Goal: Navigation & Orientation: Find specific page/section

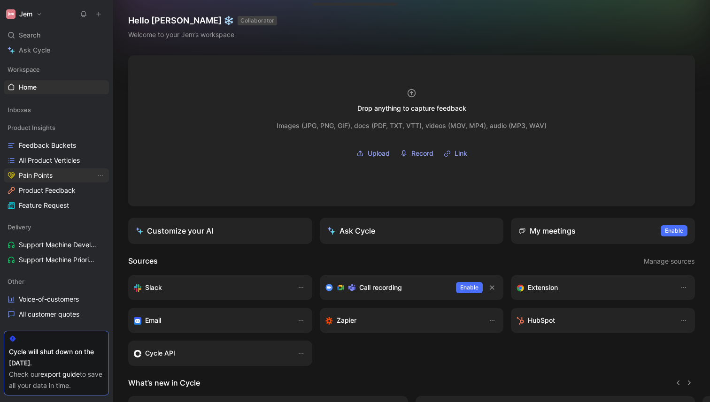
click at [46, 176] on span "Pain Points" at bounding box center [36, 175] width 34 height 9
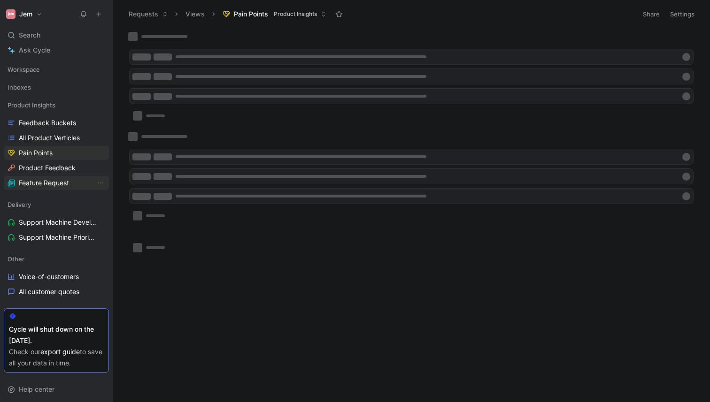
click at [45, 187] on span "Feature Request" at bounding box center [44, 182] width 50 height 9
click at [21, 156] on span "Pain Points" at bounding box center [36, 152] width 34 height 9
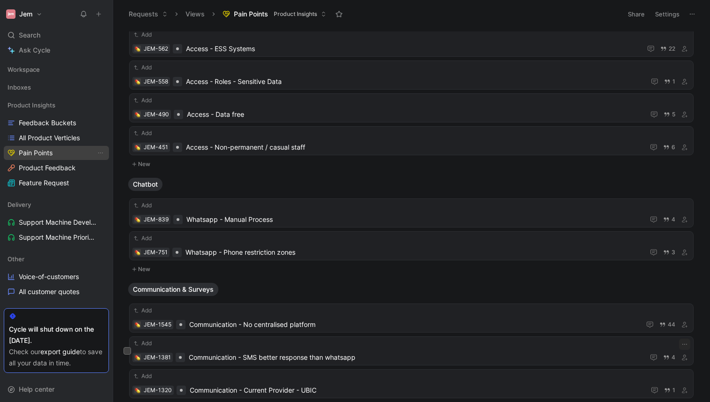
scroll to position [1023, 0]
